Goal: Use online tool/utility: Utilize a website feature to perform a specific function

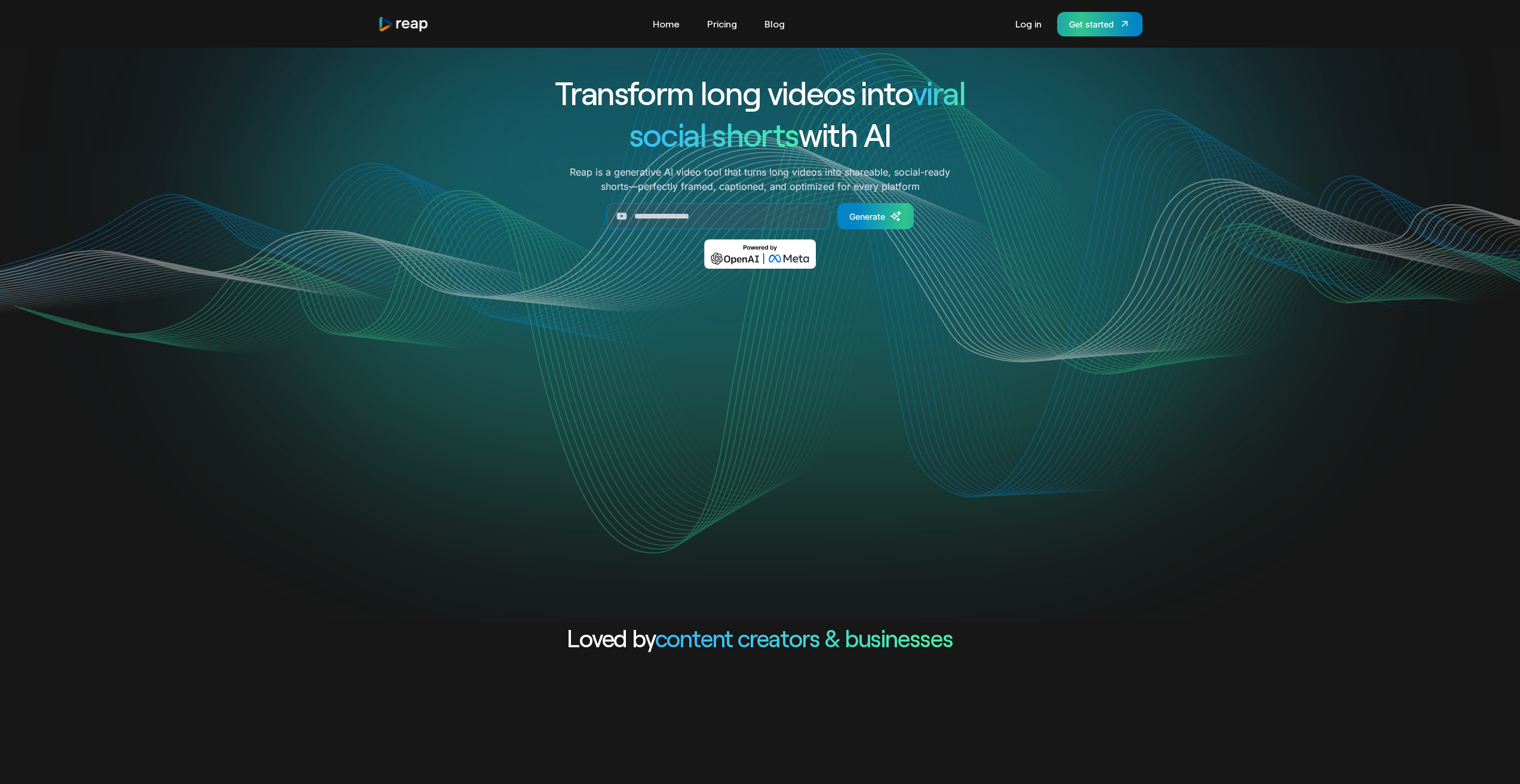
click at [1087, 28] on div "Get started" at bounding box center [1091, 25] width 45 height 13
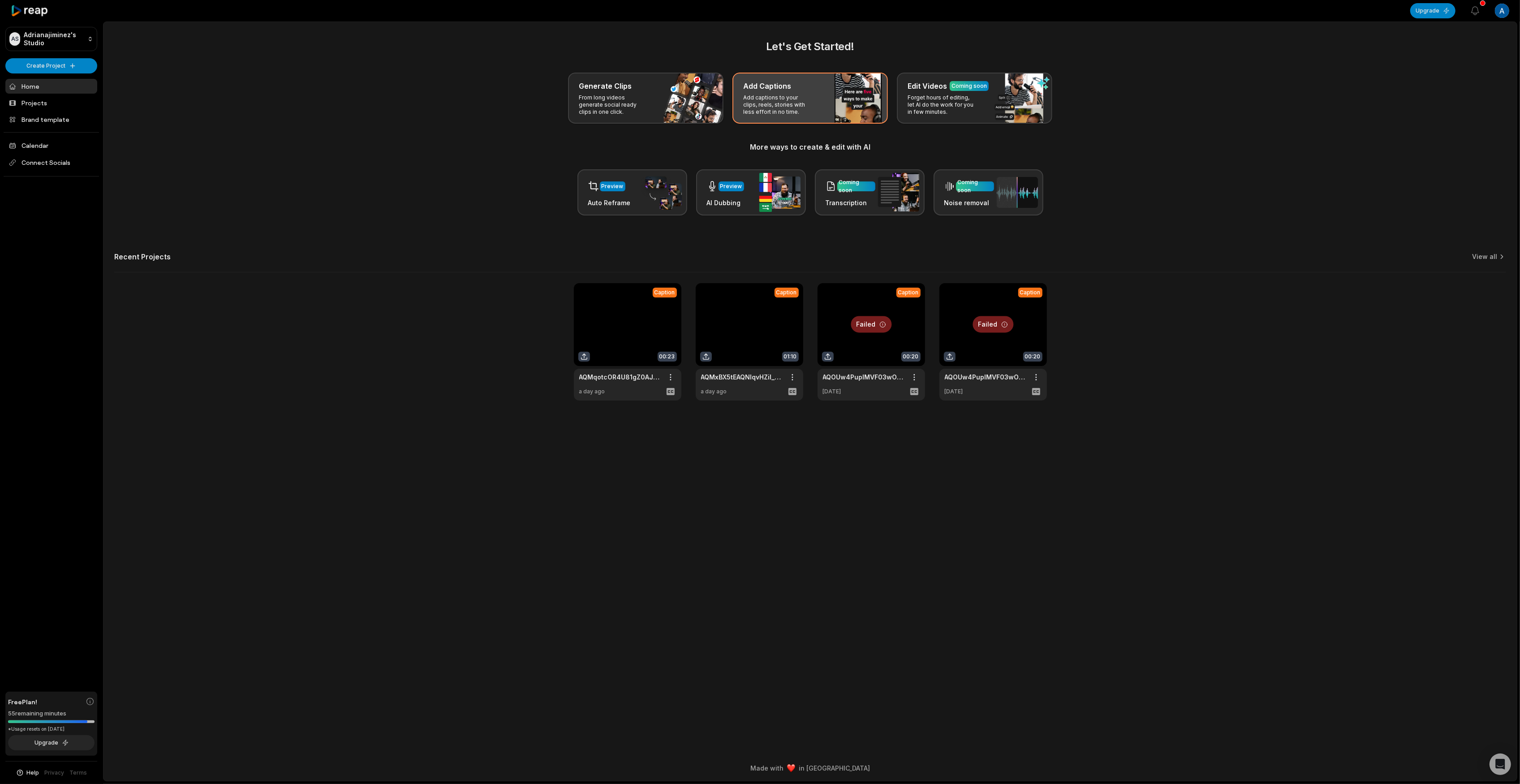
click at [790, 103] on p "Add captions to your clips, reels, stories with less effort in no time." at bounding box center [778, 104] width 69 height 21
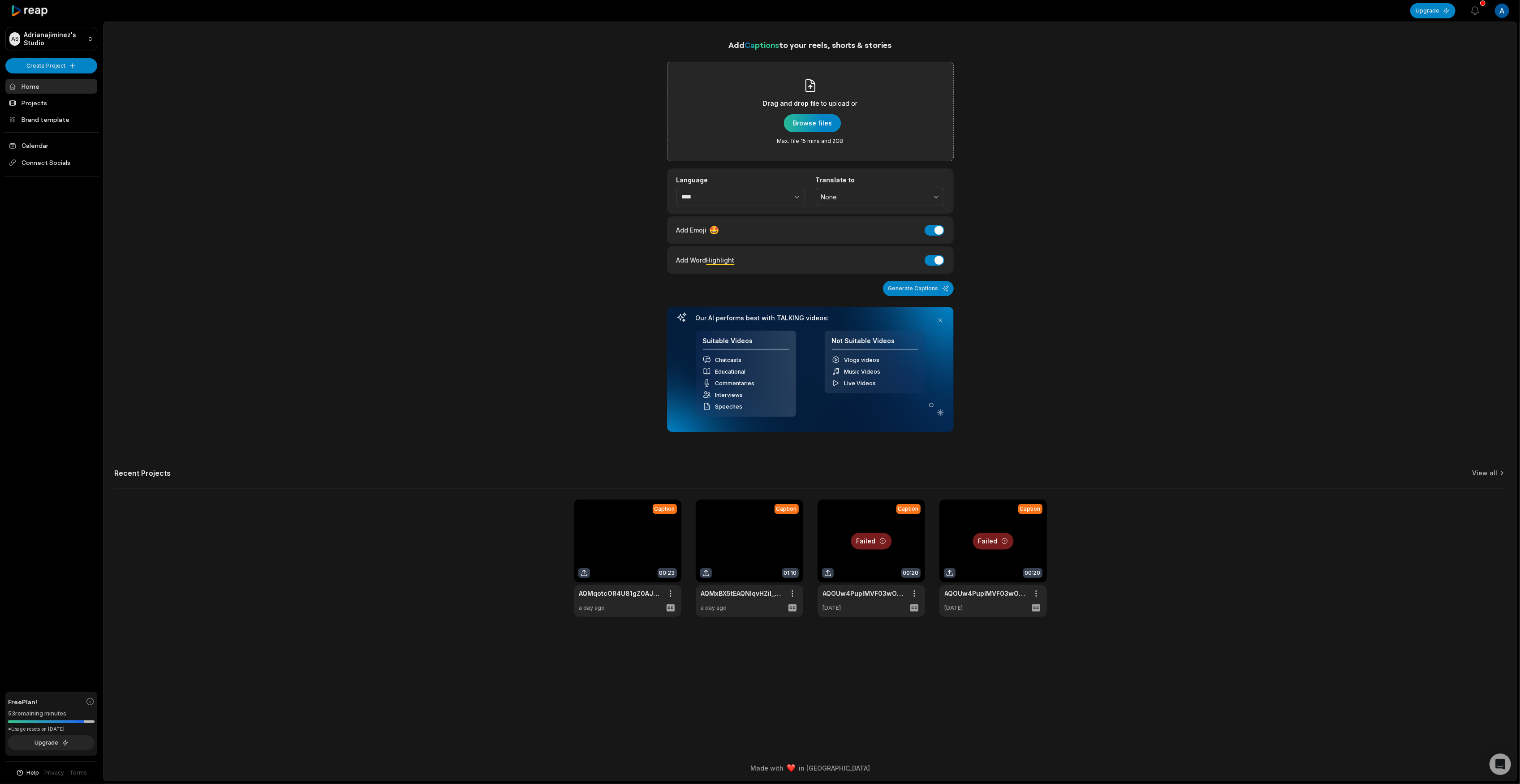
click at [811, 121] on div "button" at bounding box center [813, 123] width 57 height 18
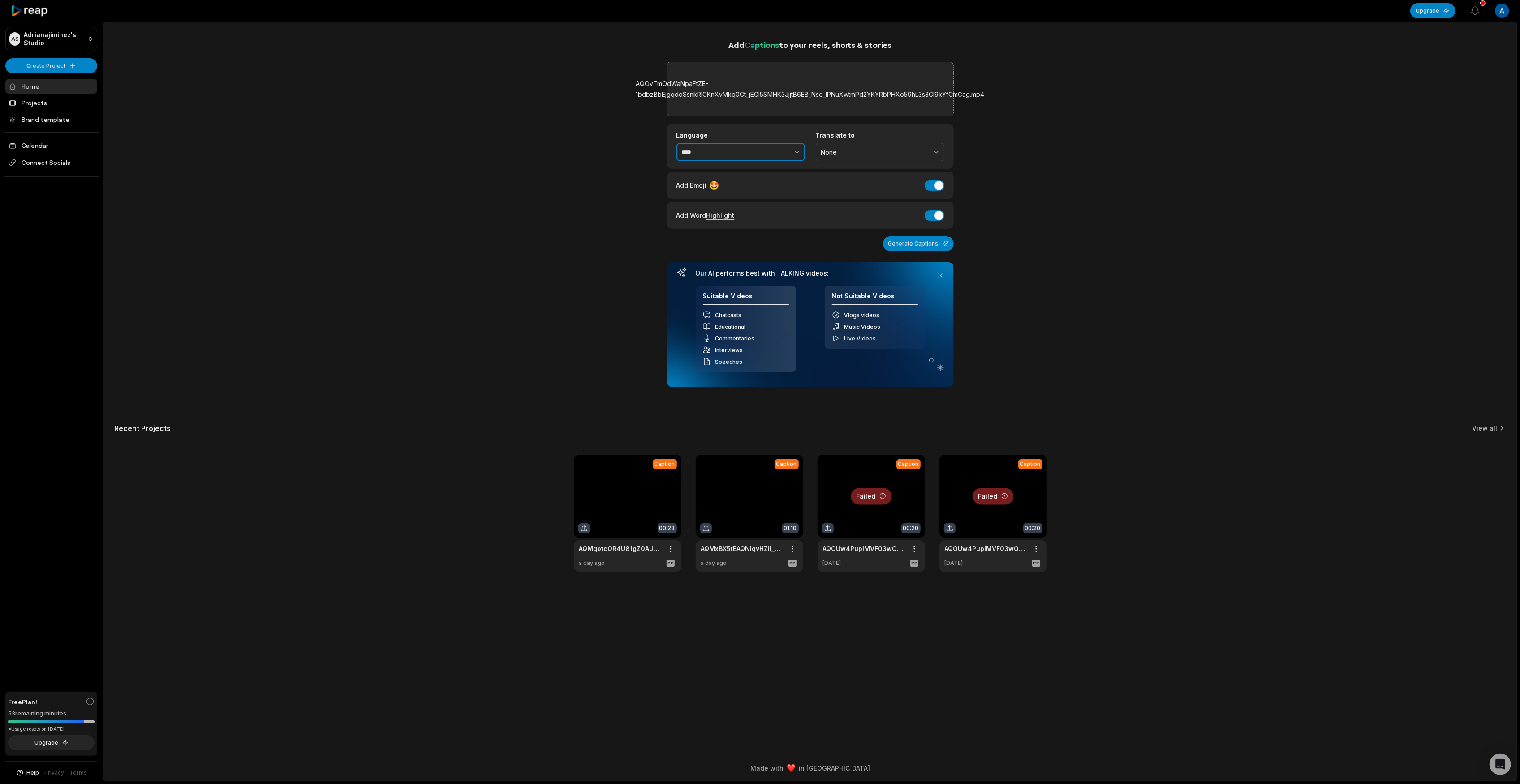
click at [781, 151] on button "button" at bounding box center [777, 153] width 55 height 19
type input "*******"
click at [913, 240] on button "Generate Captions" at bounding box center [918, 244] width 71 height 15
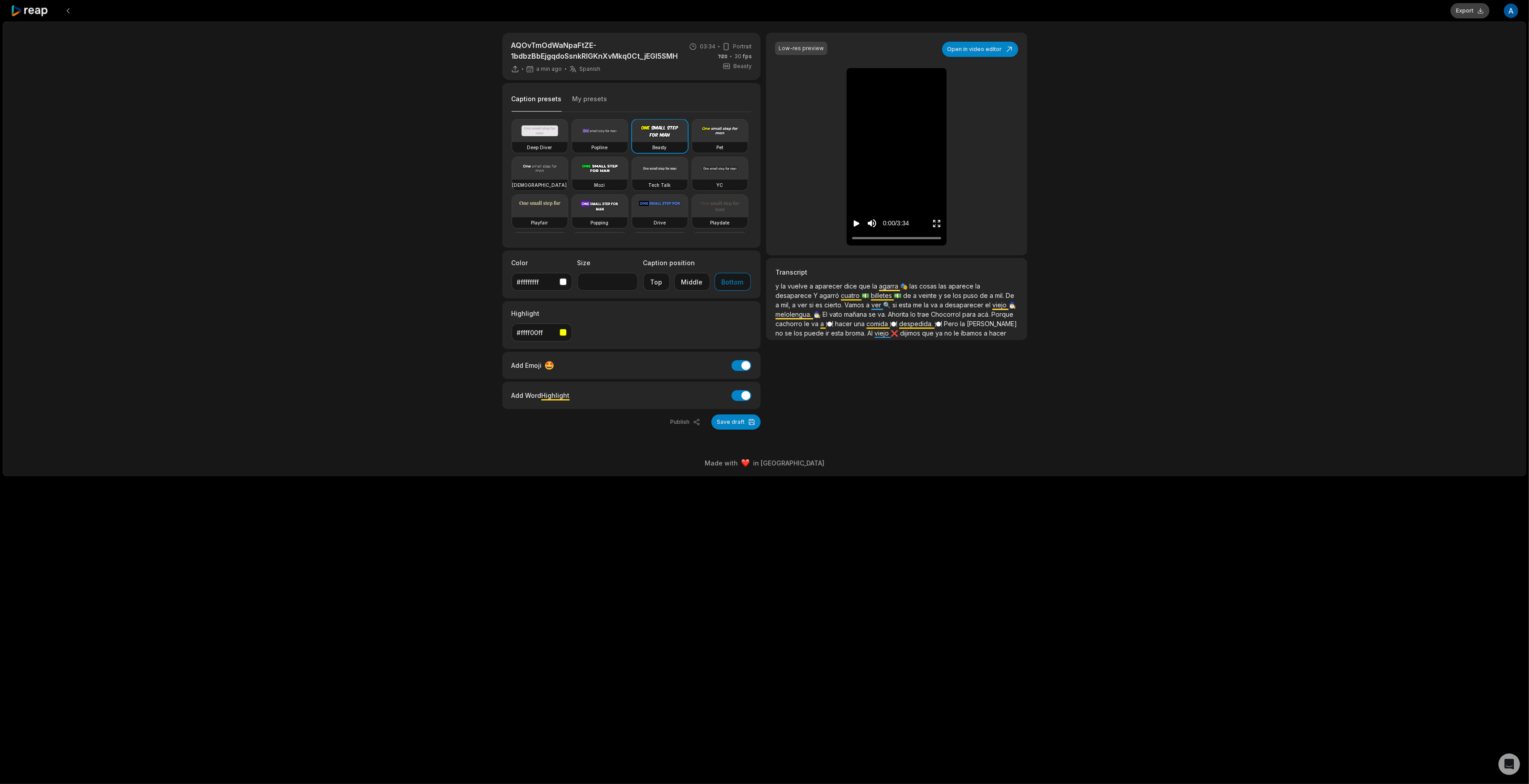
click at [1463, 11] on button "Export" at bounding box center [1470, 11] width 39 height 15
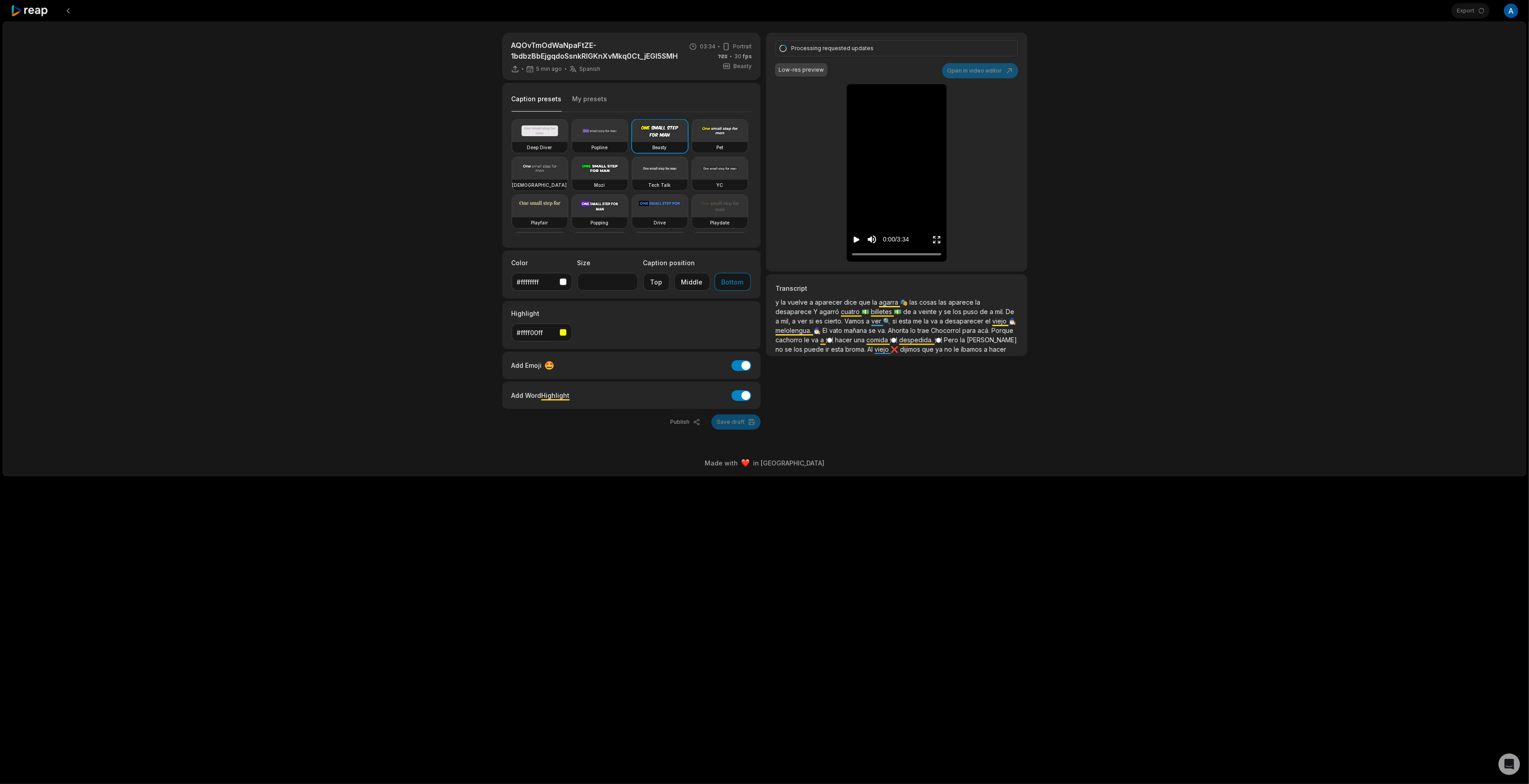
click at [854, 242] on icon "Play video" at bounding box center [857, 239] width 9 height 9
click at [854, 241] on icon "Pause video" at bounding box center [857, 239] width 9 height 9
click at [854, 239] on icon "Play video" at bounding box center [857, 239] width 9 height 9
click at [854, 239] on icon "Pause video" at bounding box center [857, 239] width 9 height 9
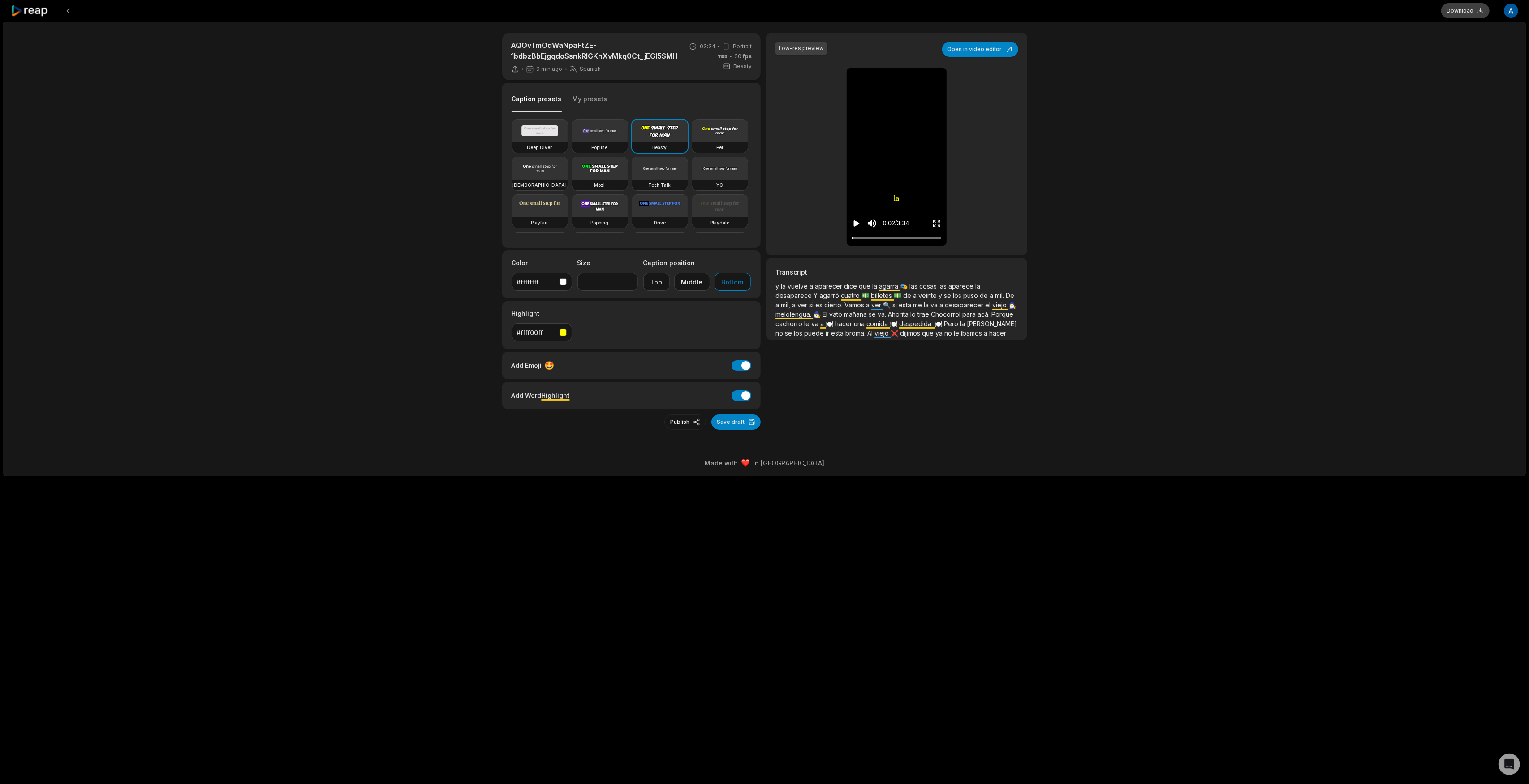
click at [1455, 12] on button "Download" at bounding box center [1465, 11] width 49 height 15
